Goal: Task Accomplishment & Management: Use online tool/utility

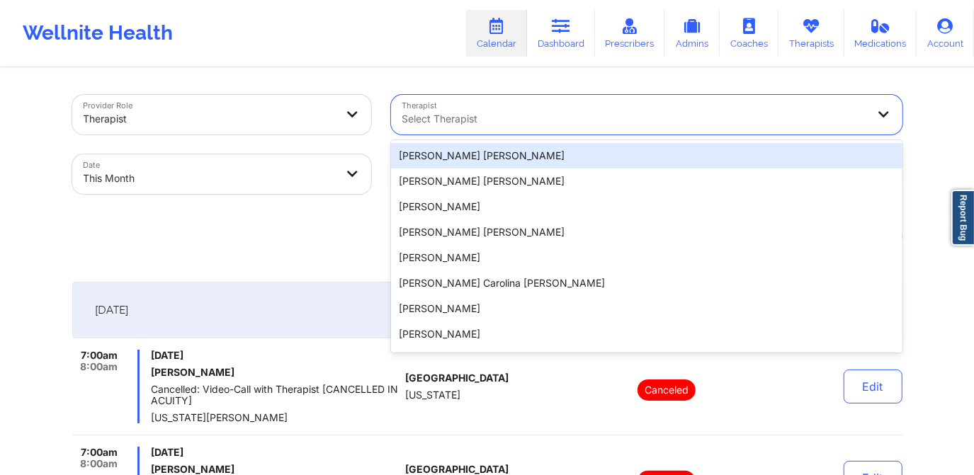
click at [524, 117] on div at bounding box center [634, 118] width 465 height 17
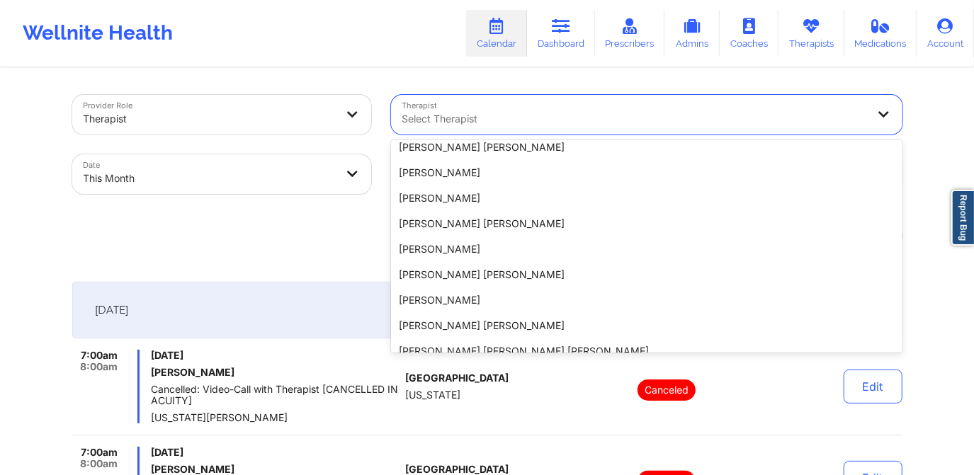
scroll to position [689, 0]
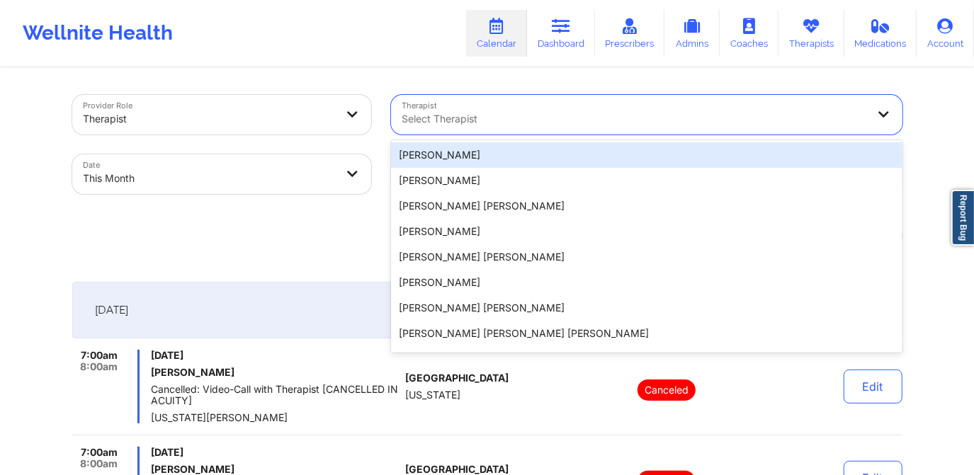
click at [513, 161] on div "[PERSON_NAME]" at bounding box center [646, 154] width 511 height 25
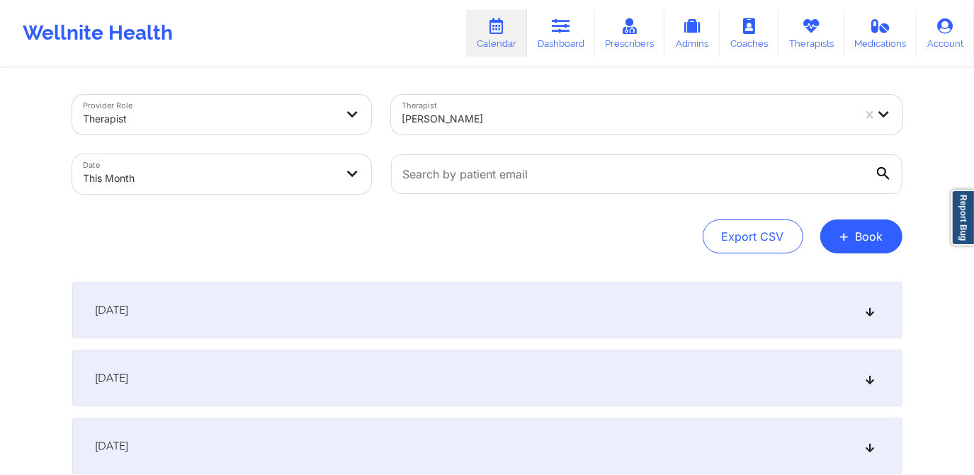
click at [460, 303] on div "[DATE]" at bounding box center [487, 310] width 830 height 57
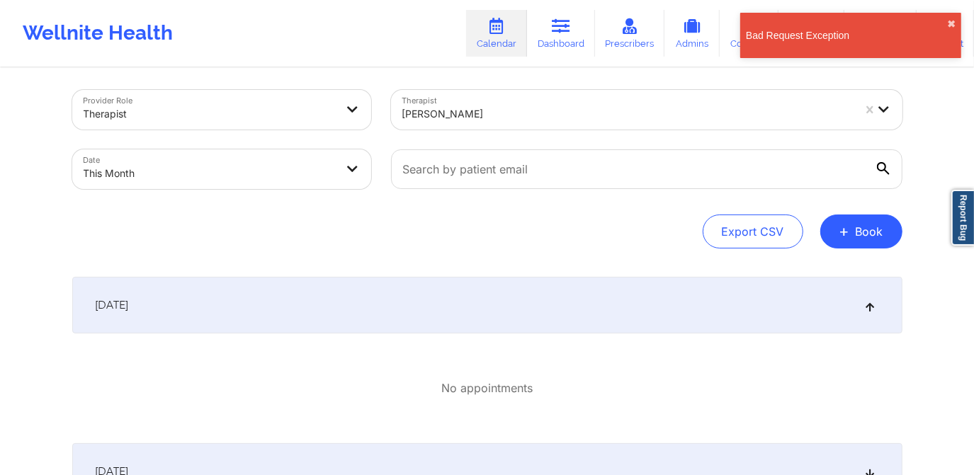
scroll to position [0, 0]
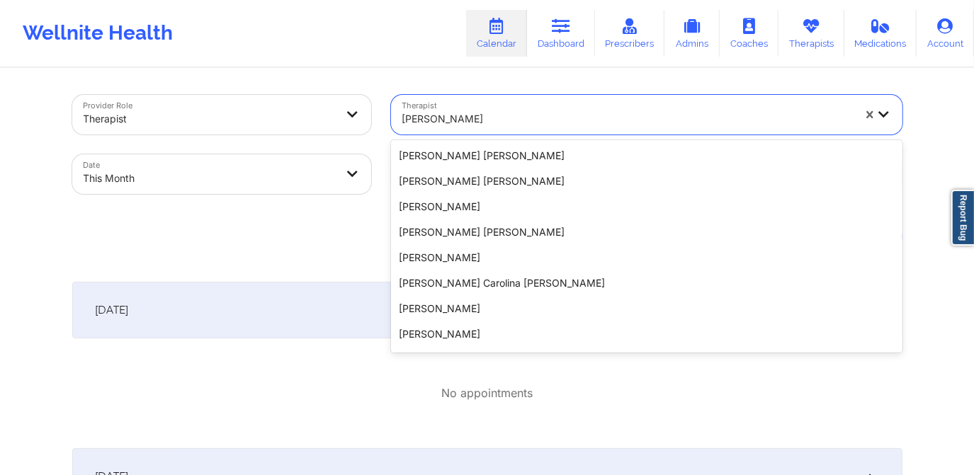
click at [516, 108] on div "[PERSON_NAME]" at bounding box center [627, 118] width 450 height 31
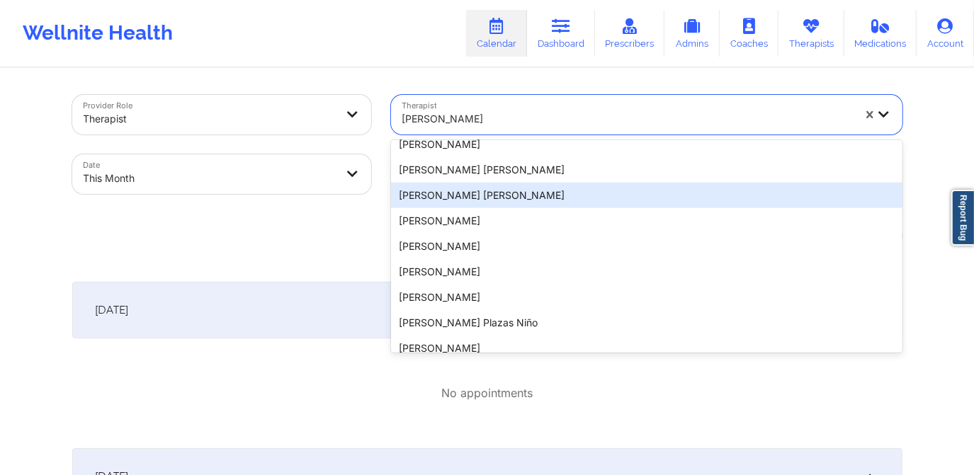
scroll to position [1187, 0]
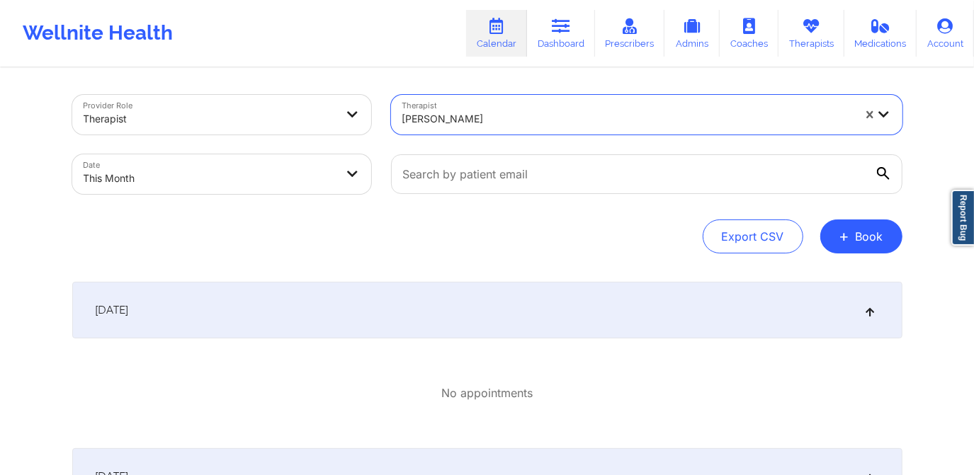
click at [487, 113] on div at bounding box center [627, 118] width 450 height 17
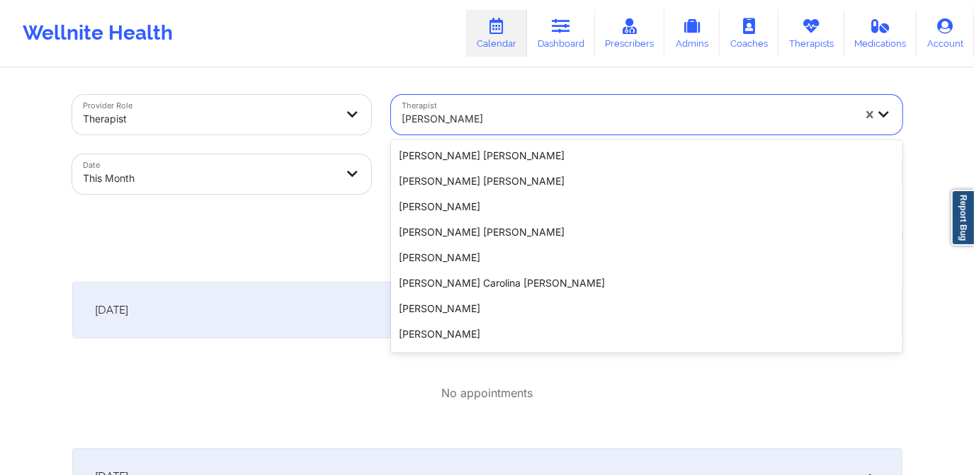
click at [489, 115] on div at bounding box center [627, 118] width 450 height 17
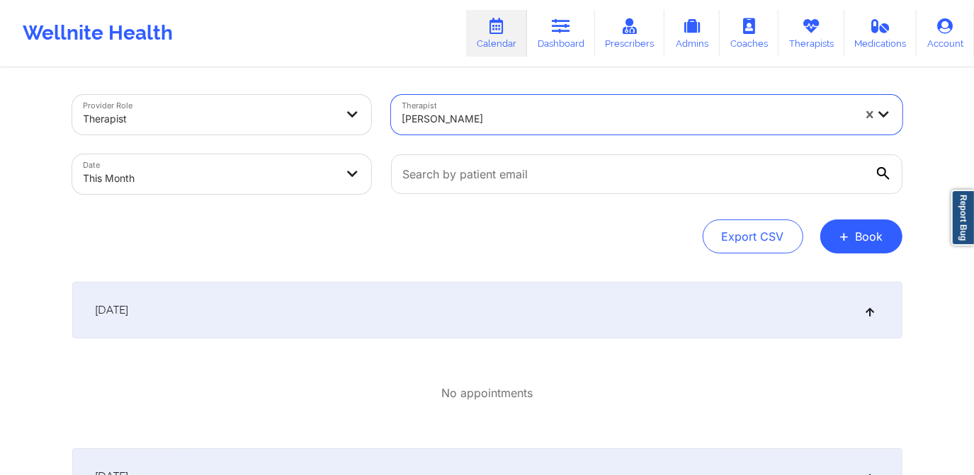
click at [501, 120] on div at bounding box center [627, 118] width 450 height 17
type input "jasmine f"
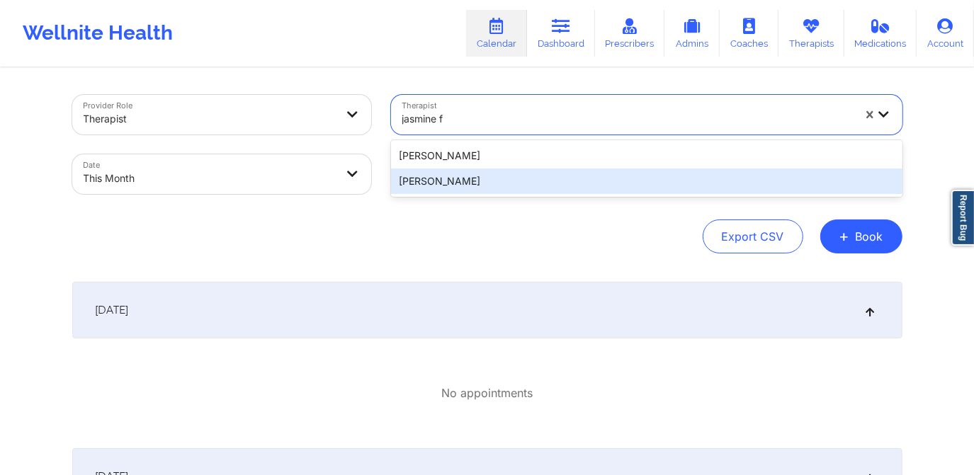
click at [489, 187] on div "[PERSON_NAME]" at bounding box center [646, 181] width 511 height 25
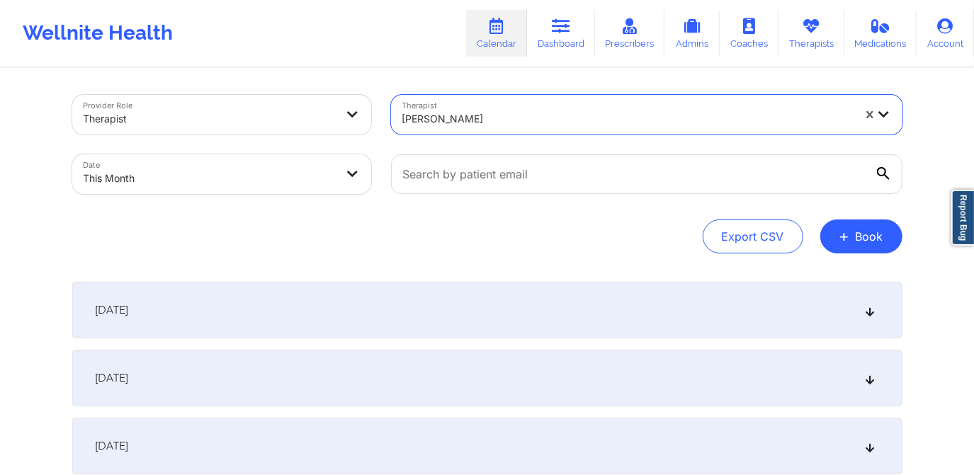
click at [366, 298] on div "[DATE]" at bounding box center [487, 310] width 830 height 57
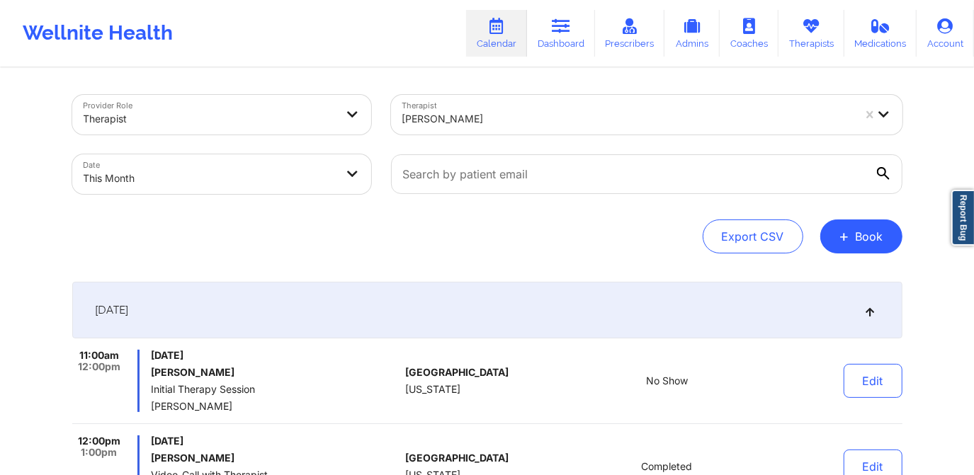
click at [181, 173] on body "Wellnite Health Calendar Dashboard Prescribers Admins Coaches Therapists Medica…" at bounding box center [487, 237] width 974 height 475
select select "2025-9"
select select "2025-10"
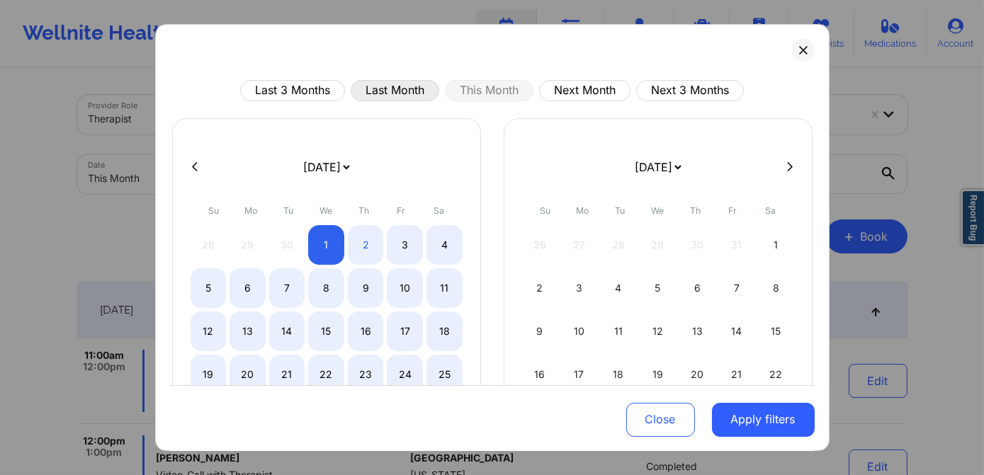
click at [397, 95] on button "Last Month" at bounding box center [395, 90] width 89 height 21
select select "2025-8"
select select "2025-9"
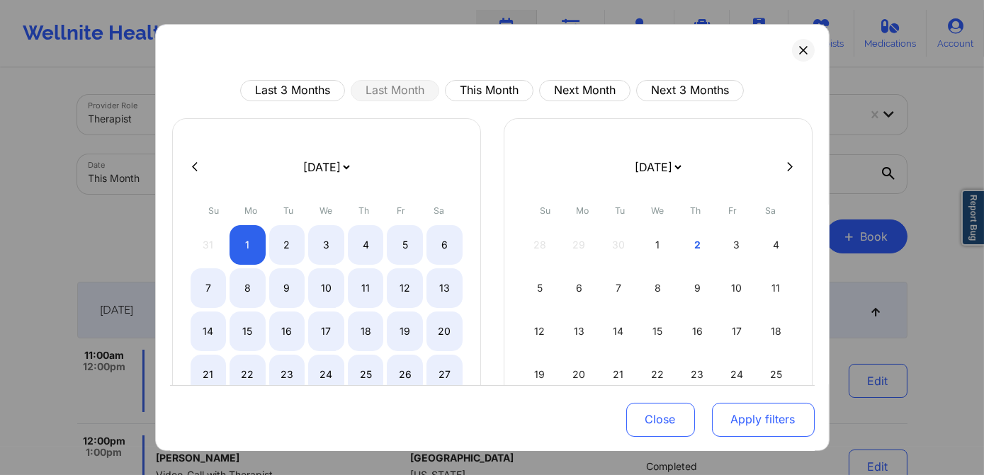
click at [764, 414] on button "Apply filters" at bounding box center [763, 419] width 103 height 34
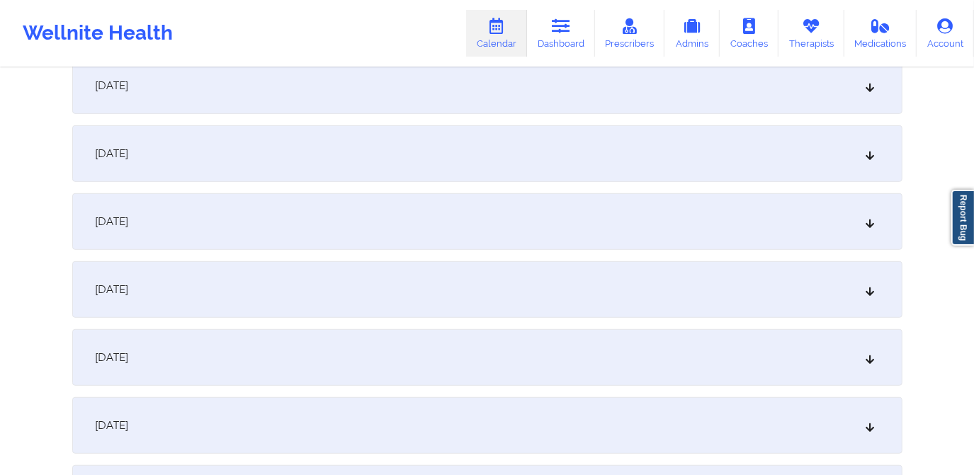
scroll to position [450, 0]
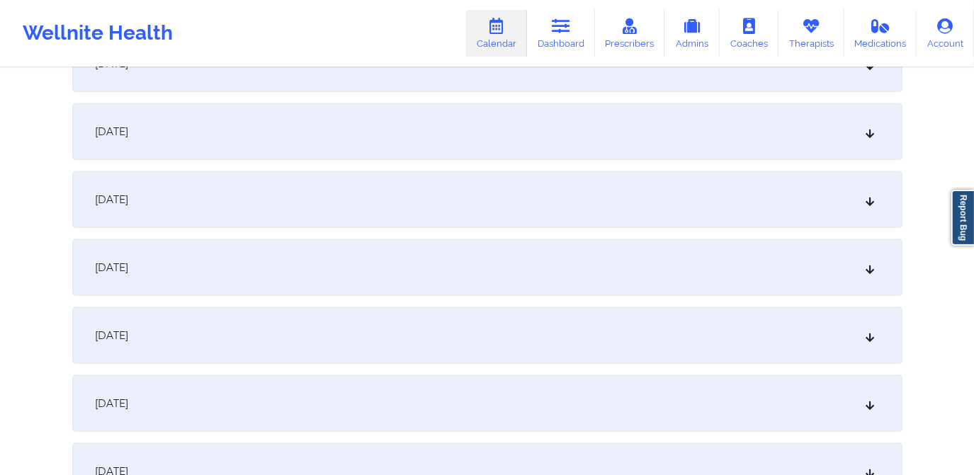
click at [361, 402] on div "[DATE]" at bounding box center [487, 403] width 830 height 57
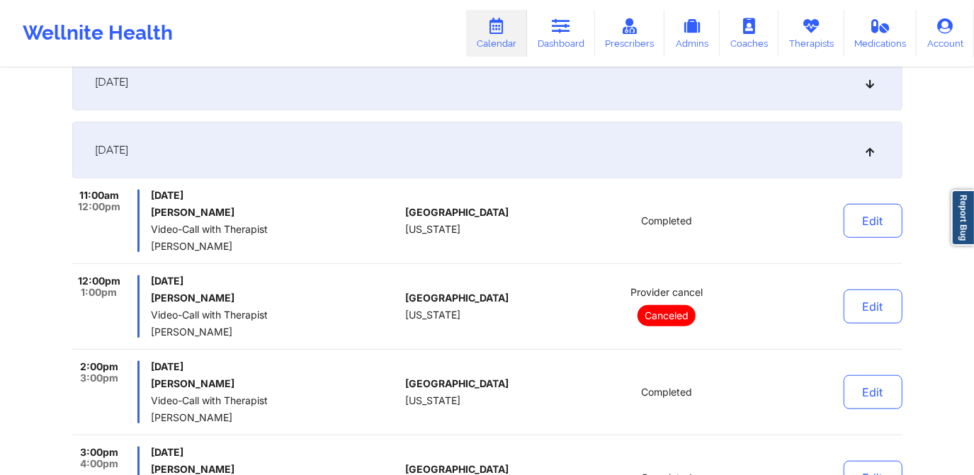
scroll to position [708, 0]
